Goal: Find specific page/section: Find specific page/section

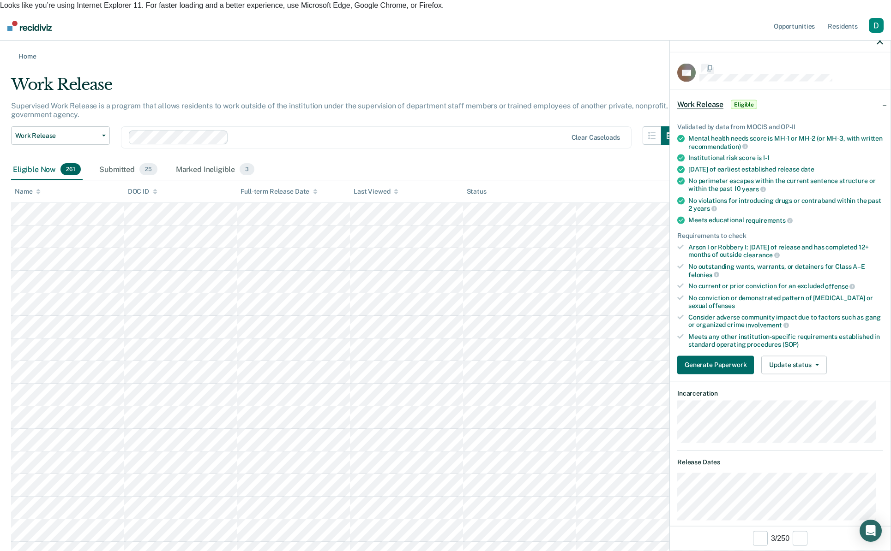
scroll to position [646, 0]
